Goal: Task Accomplishment & Management: Use online tool/utility

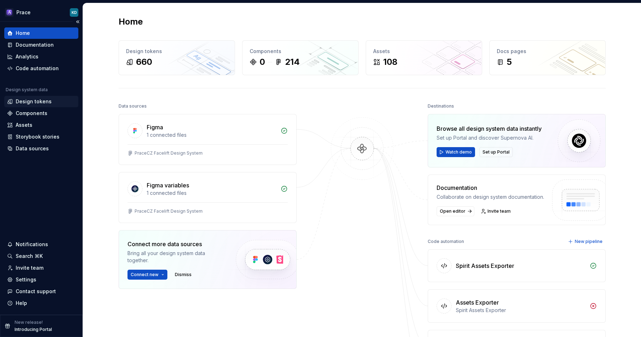
click at [41, 101] on div "Design tokens" at bounding box center [34, 101] width 36 height 7
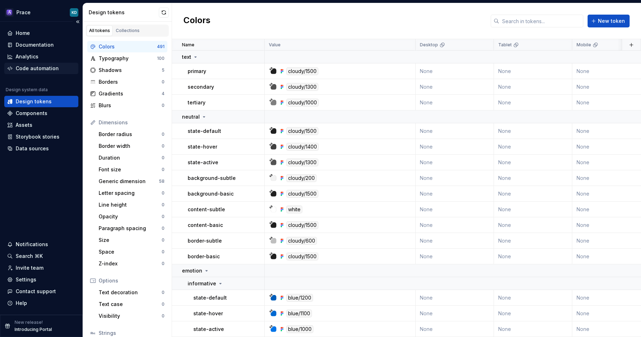
click at [36, 69] on div "Code automation" at bounding box center [37, 68] width 43 height 7
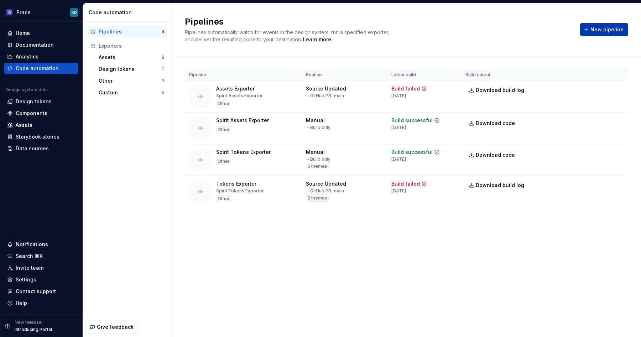
click at [619, 23] on button "New pipeline" at bounding box center [604, 29] width 48 height 13
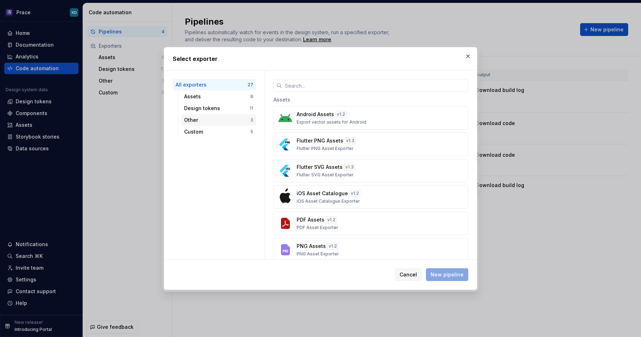
click at [207, 125] on div "Other 3" at bounding box center [218, 119] width 75 height 11
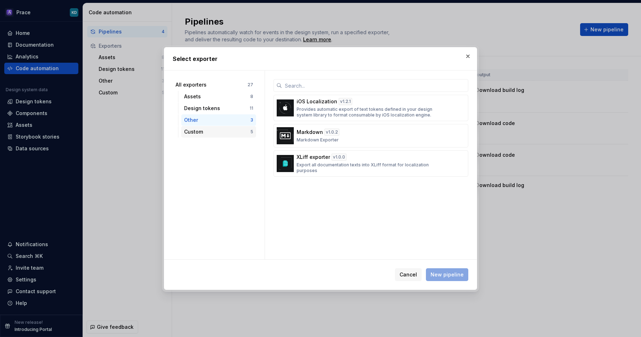
click at [208, 132] on div "Custom" at bounding box center [217, 131] width 66 height 7
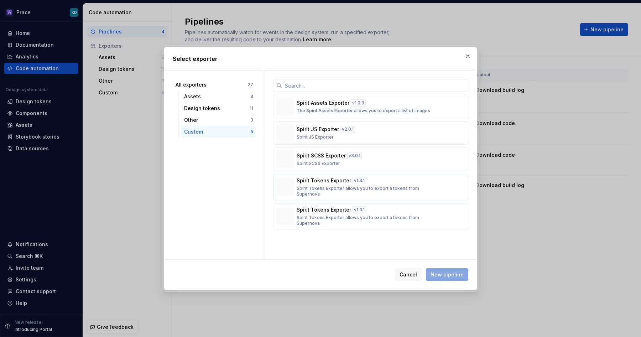
click at [328, 187] on p "Spirit Tokens Exporter allows you to export a tokens from Supernova" at bounding box center [368, 190] width 144 height 11
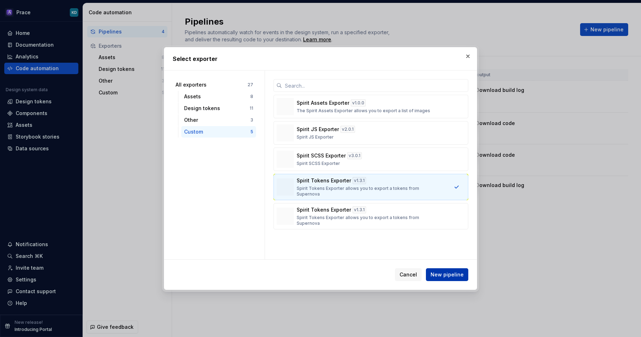
click at [452, 275] on span "New pipeline" at bounding box center [446, 274] width 33 height 7
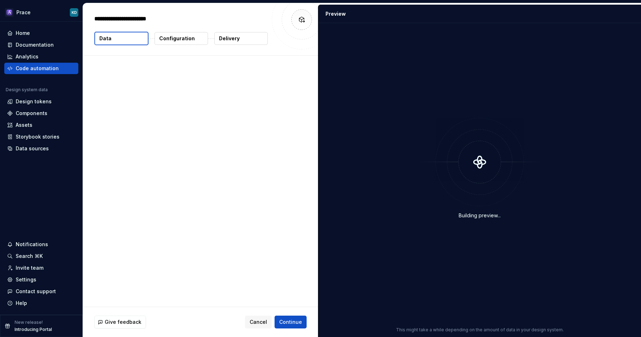
type textarea "*"
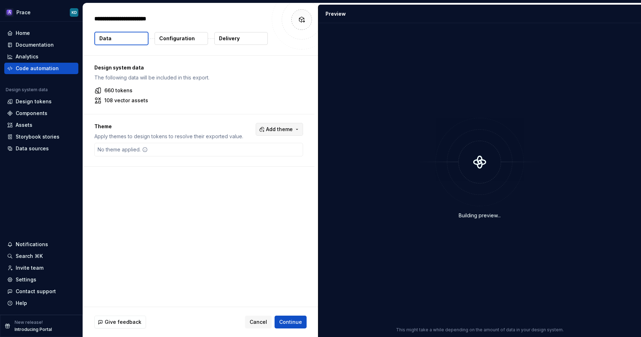
click at [285, 129] on span "Add theme" at bounding box center [279, 129] width 27 height 7
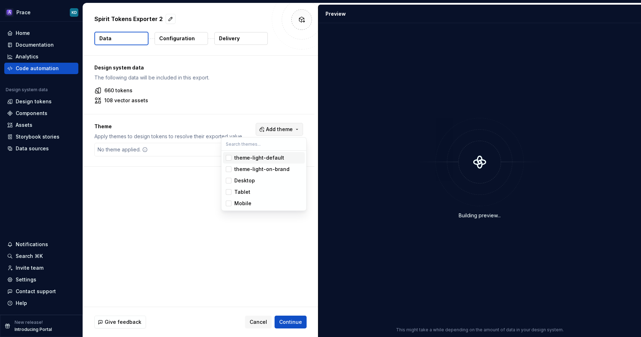
click at [285, 129] on html "Prace KD Home Documentation Analytics Code automation Design system data Design…" at bounding box center [320, 168] width 641 height 337
click at [285, 129] on span "Add theme" at bounding box center [279, 129] width 27 height 7
click at [230, 160] on div "Suggestions" at bounding box center [229, 158] width 6 height 6
click at [230, 165] on span "theme-light-on-brand" at bounding box center [264, 168] width 82 height 11
click at [284, 317] on html "Prace KD Home Documentation Analytics Code automation Design system data Design…" at bounding box center [320, 168] width 641 height 337
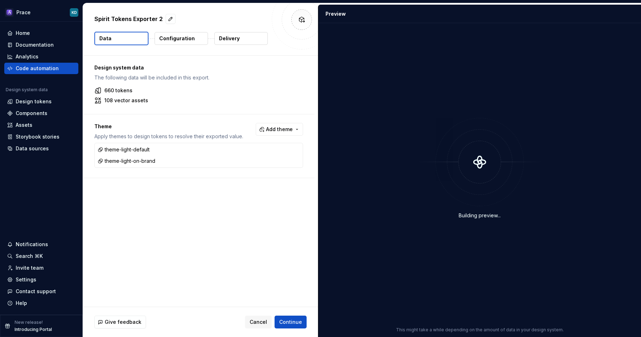
click at [226, 37] on p "Delivery" at bounding box center [229, 38] width 21 height 7
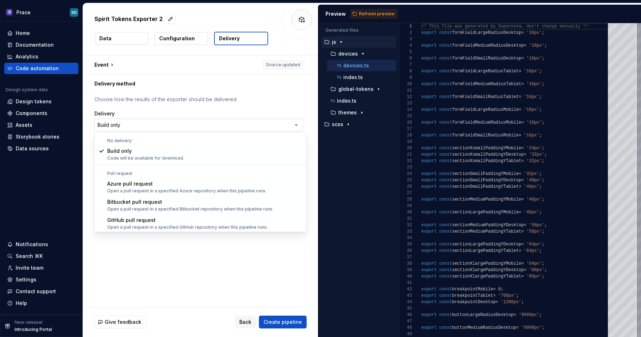
click at [211, 123] on html "**********" at bounding box center [320, 168] width 641 height 337
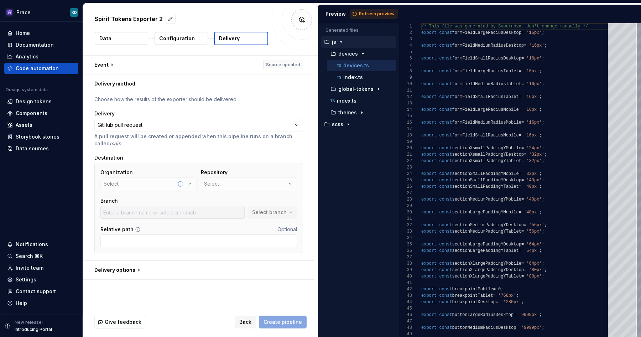
click at [154, 183] on div "Organization Select" at bounding box center [148, 179] width 96 height 21
click at [147, 183] on button "almacareer" at bounding box center [148, 183] width 96 height 13
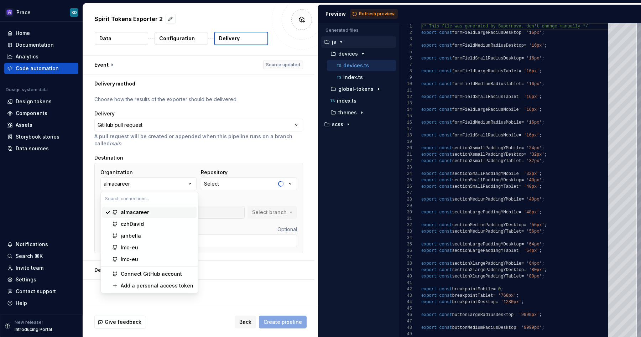
click at [150, 212] on div "almacareer" at bounding box center [157, 212] width 73 height 7
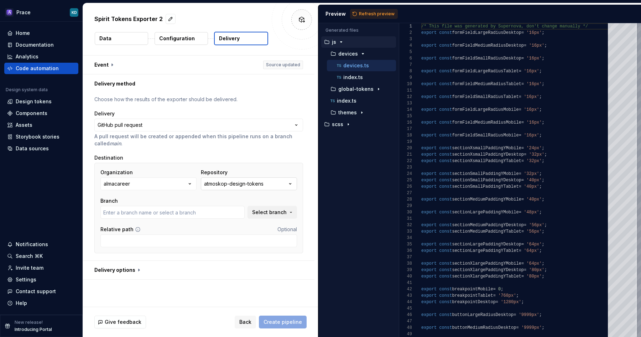
click at [247, 184] on div "atmoskop-design-tokens" at bounding box center [233, 183] width 59 height 7
click at [302, 199] on span "Fetch latest" at bounding box center [299, 198] width 25 height 6
click at [263, 161] on div "Destination Organization almacareer Repository atmoskop-design-tokens Branch Se…" at bounding box center [198, 203] width 209 height 99
